Goal: Task Accomplishment & Management: Manage account settings

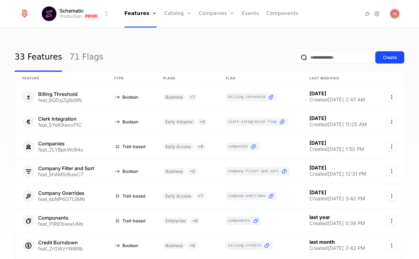
click at [392, 12] on img "Open user button" at bounding box center [394, 13] width 9 height 9
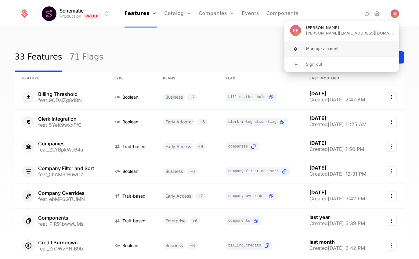
click at [344, 46] on button "Manage account" at bounding box center [341, 48] width 115 height 15
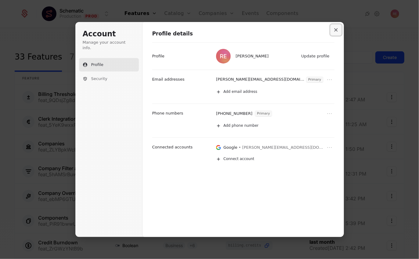
click at [336, 29] on icon "Close modal" at bounding box center [336, 30] width 4 height 4
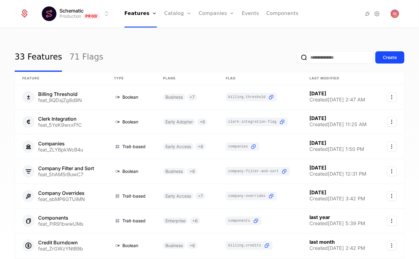
click at [376, 12] on icon at bounding box center [376, 13] width 7 height 7
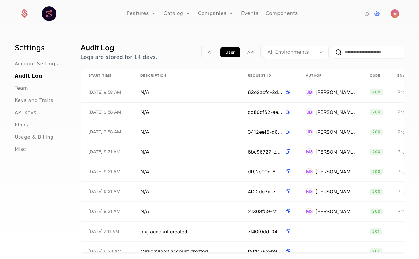
click at [29, 90] on div "Team" at bounding box center [40, 87] width 51 height 7
click at [27, 90] on div "Team" at bounding box center [40, 87] width 51 height 7
click at [21, 90] on span "Team" at bounding box center [21, 87] width 13 height 7
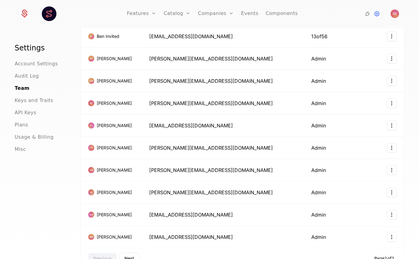
scroll to position [133, 0]
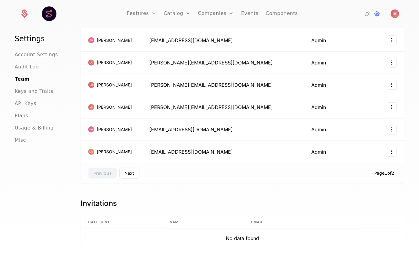
click at [131, 172] on button "Next" at bounding box center [129, 172] width 20 height 11
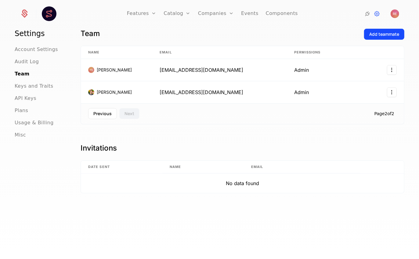
click at [104, 115] on button "Previous" at bounding box center [102, 113] width 29 height 11
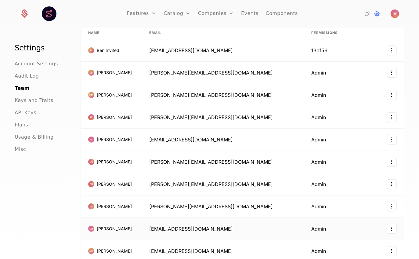
scroll to position [0, 0]
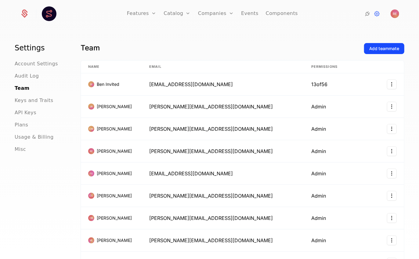
click at [388, 52] on button "Add teammate" at bounding box center [384, 48] width 40 height 11
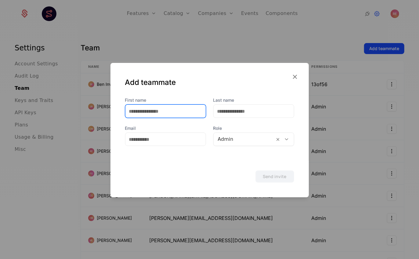
click at [164, 111] on input "First name" at bounding box center [165, 111] width 80 height 13
type input "****"
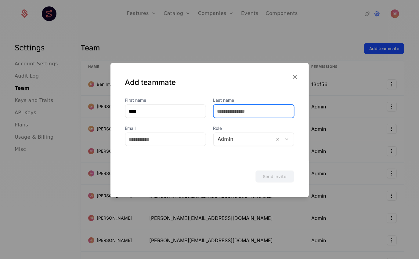
type input "**********"
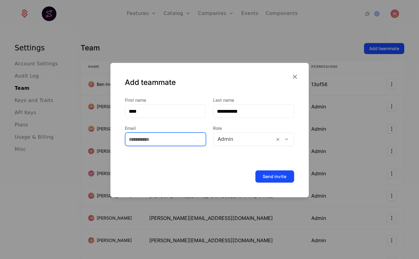
click at [141, 143] on input "Email" at bounding box center [165, 139] width 80 height 13
click at [144, 144] on input "Email" at bounding box center [165, 139] width 80 height 13
type input "**********"
click at [284, 177] on button "Send invite" at bounding box center [274, 176] width 39 height 12
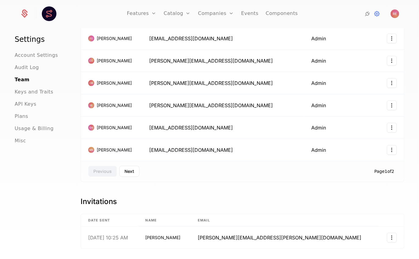
click at [124, 166] on button "Next" at bounding box center [129, 171] width 20 height 11
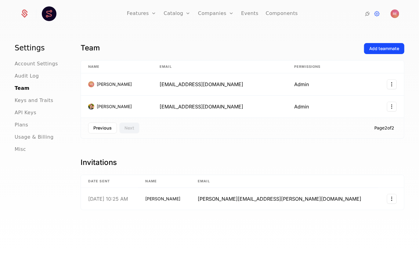
click at [98, 117] on div "Previous Next Page 2 of 2" at bounding box center [241, 127] width 323 height 21
click at [94, 127] on button "Previous" at bounding box center [102, 127] width 29 height 11
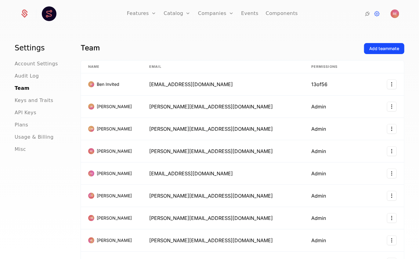
click at [144, 51] on h1 "Team" at bounding box center [219, 48] width 278 height 10
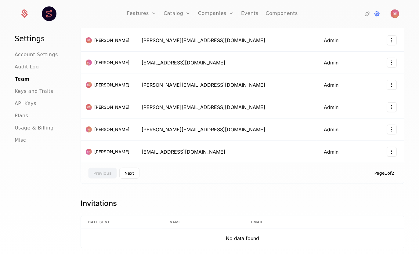
click at [130, 167] on button "Next" at bounding box center [129, 172] width 20 height 11
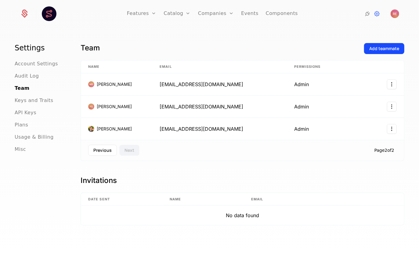
click at [90, 146] on button "Previous" at bounding box center [102, 149] width 29 height 11
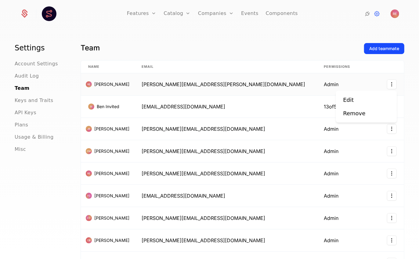
click at [392, 80] on html "Features Features Flags Catalog Plans Add Ons Credits Configuration Companies C…" at bounding box center [209, 129] width 419 height 259
click at [348, 117] on div "Remove" at bounding box center [354, 113] width 22 height 9
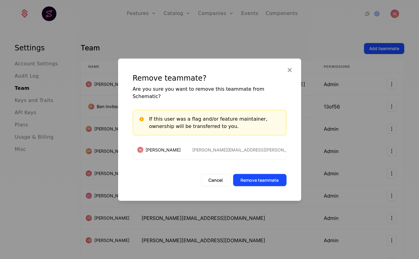
click at [255, 179] on button "Remove teammate" at bounding box center [259, 180] width 53 height 12
